Goal: Transaction & Acquisition: Purchase product/service

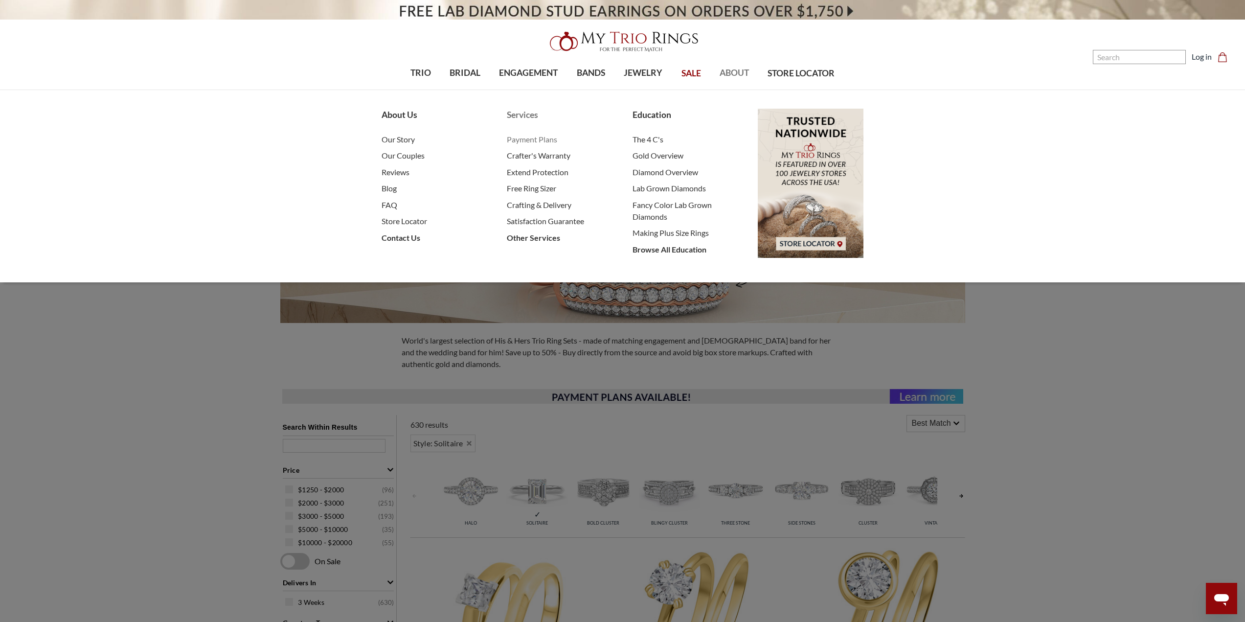
click at [541, 142] on span "Payment Plans" at bounding box center [560, 139] width 106 height 12
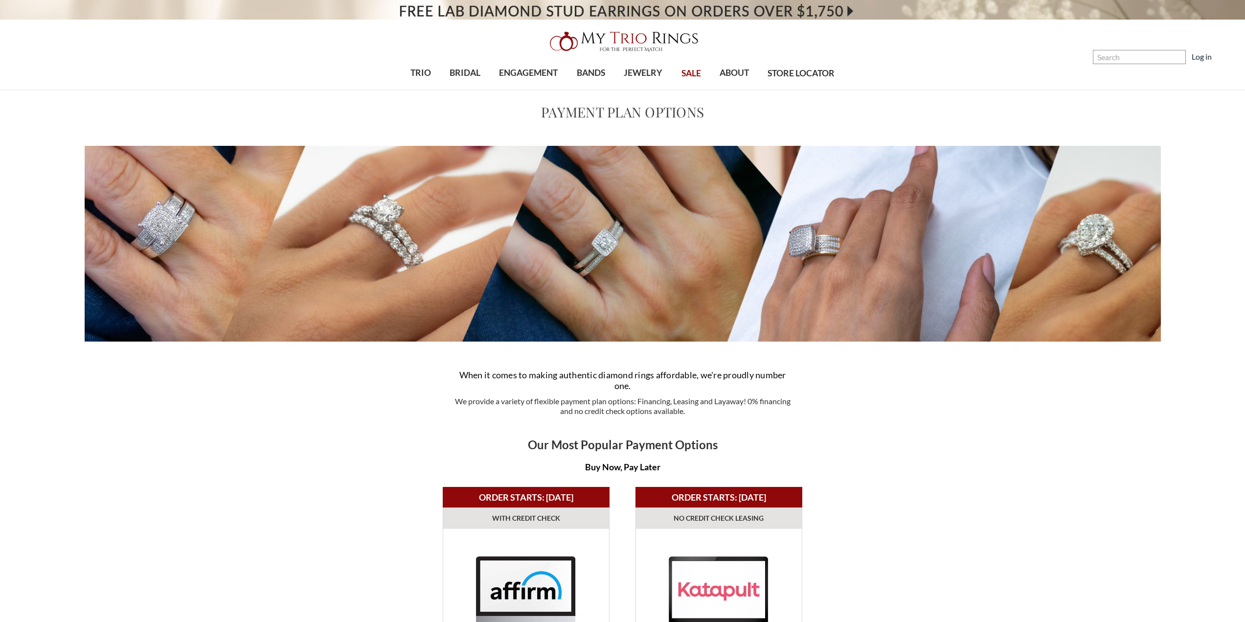
scroll to position [391, 0]
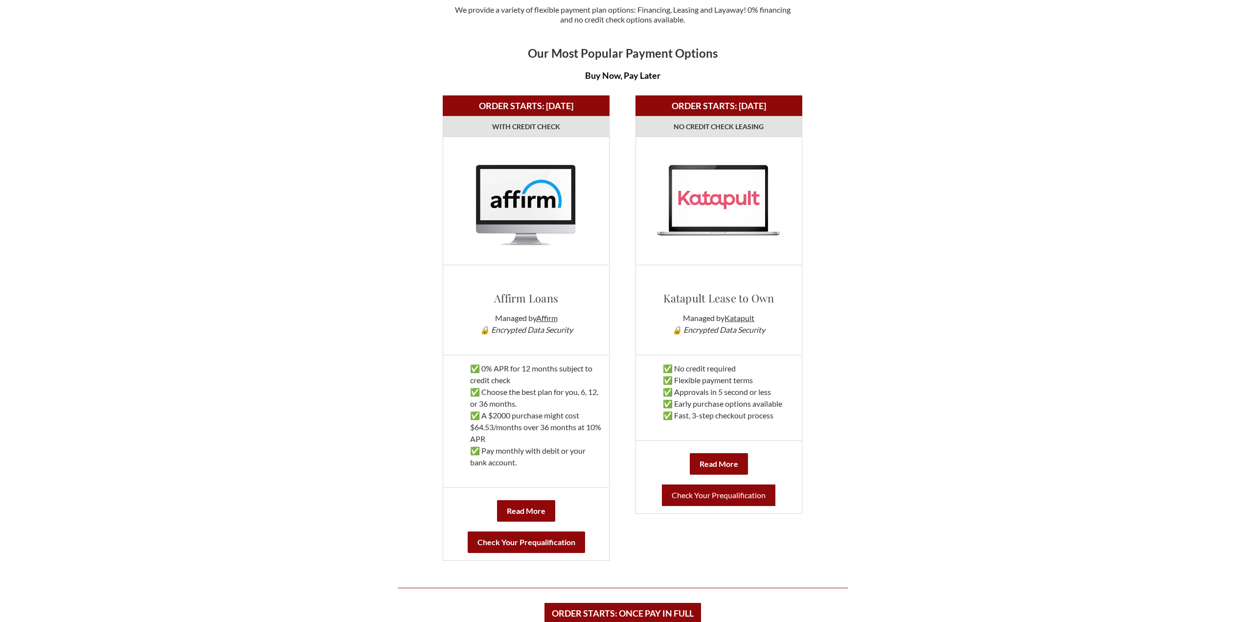
click at [722, 497] on link "Check Your Prequalification" at bounding box center [718, 495] width 113 height 22
click at [723, 492] on link "Check Your Prequalification" at bounding box center [718, 495] width 113 height 22
click at [709, 493] on link "Check Your Prequalification" at bounding box center [718, 495] width 113 height 22
